Goal: Connect with others: Connect with others

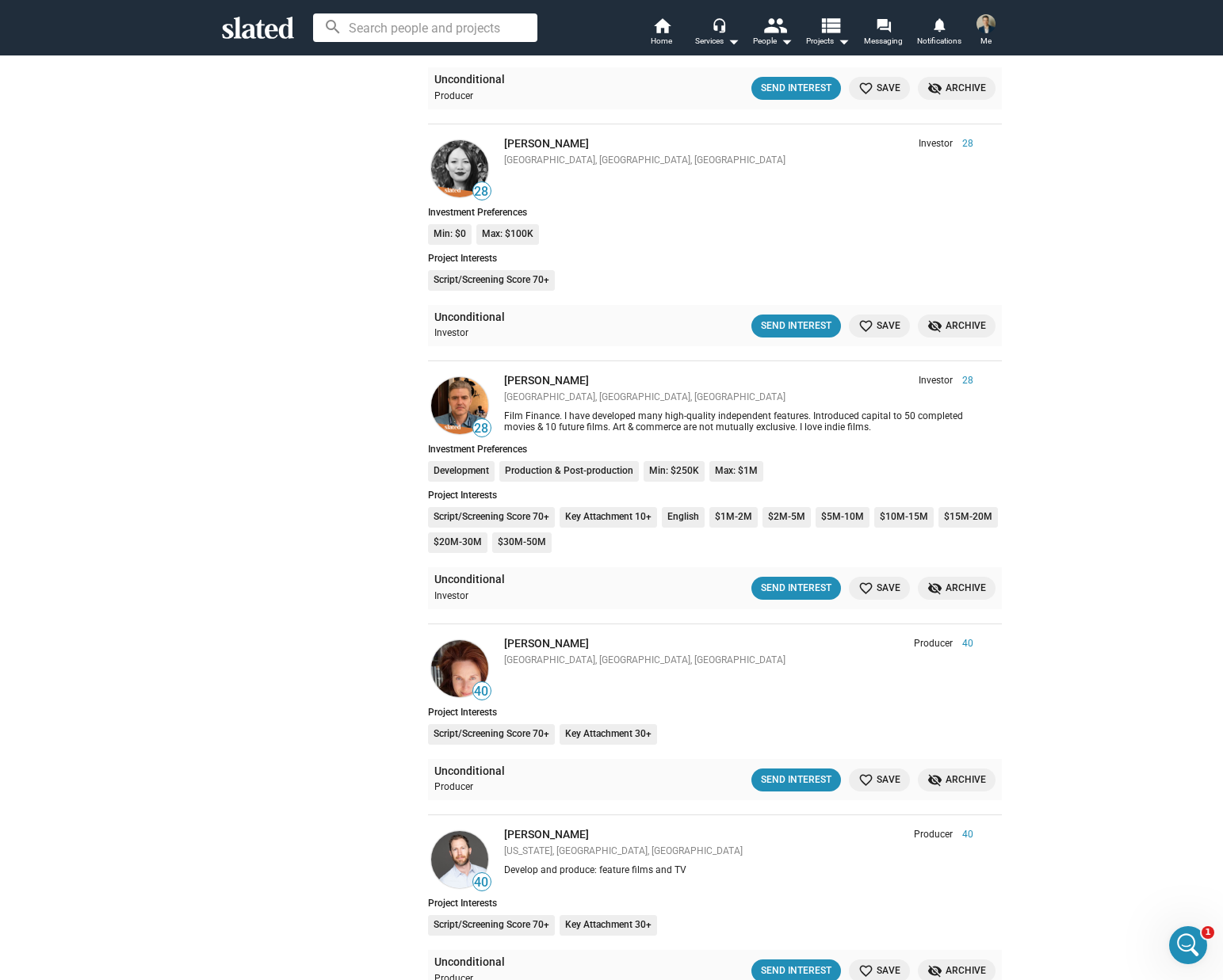
scroll to position [643, 0]
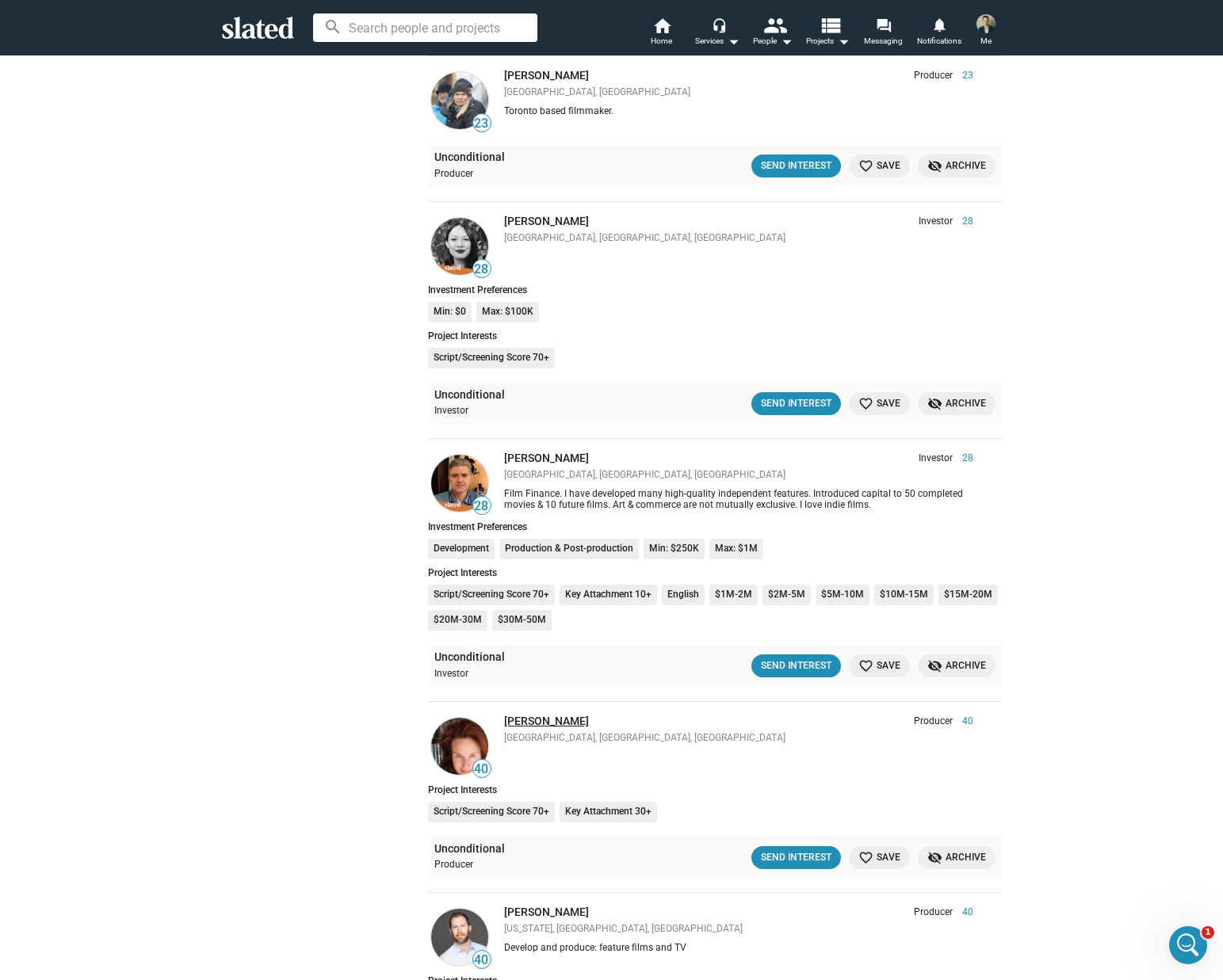
click at [542, 724] on link "[PERSON_NAME]" at bounding box center [546, 721] width 85 height 12
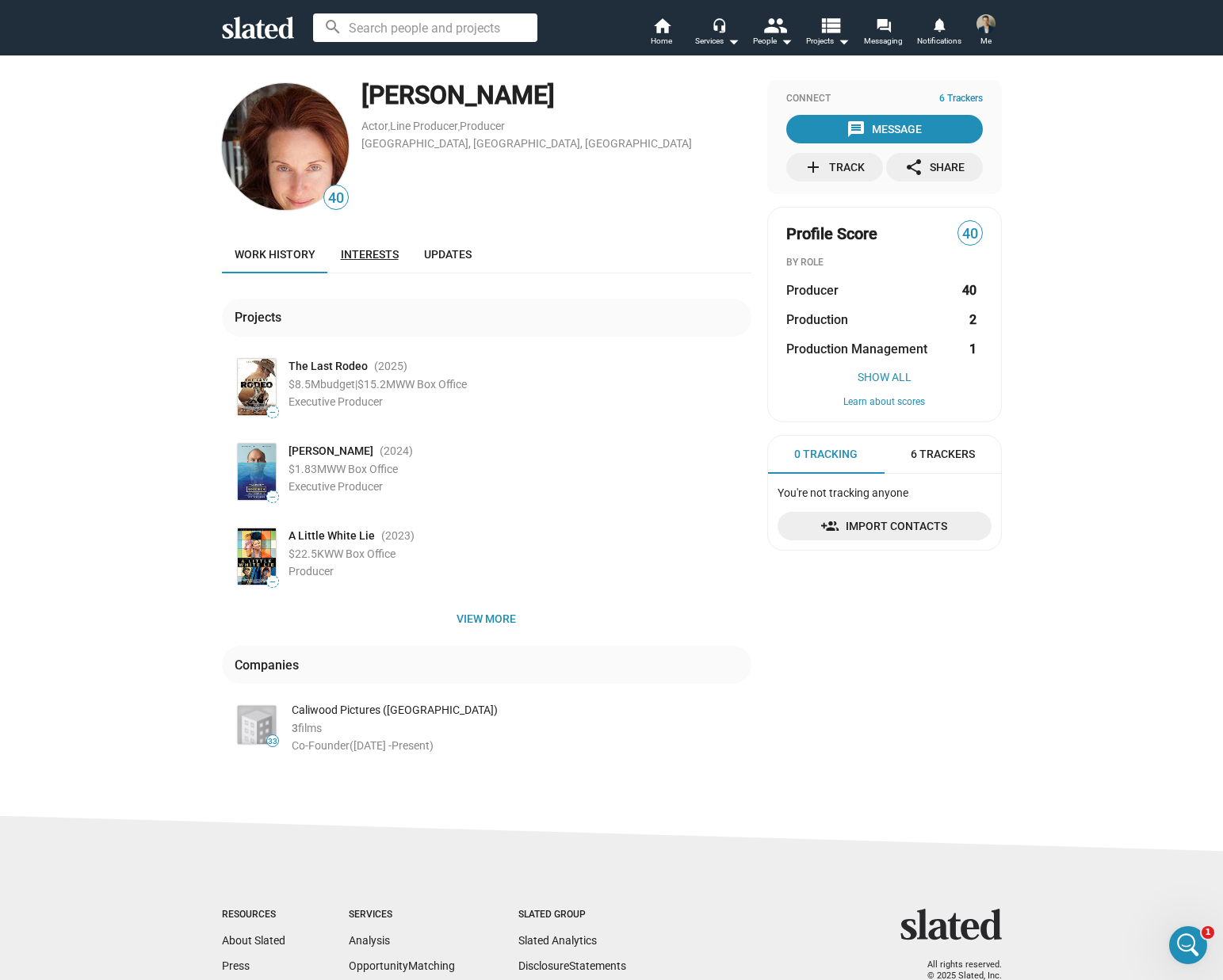
click at [376, 248] on span "Interests" at bounding box center [369, 254] width 58 height 12
